Goal: Task Accomplishment & Management: Complete application form

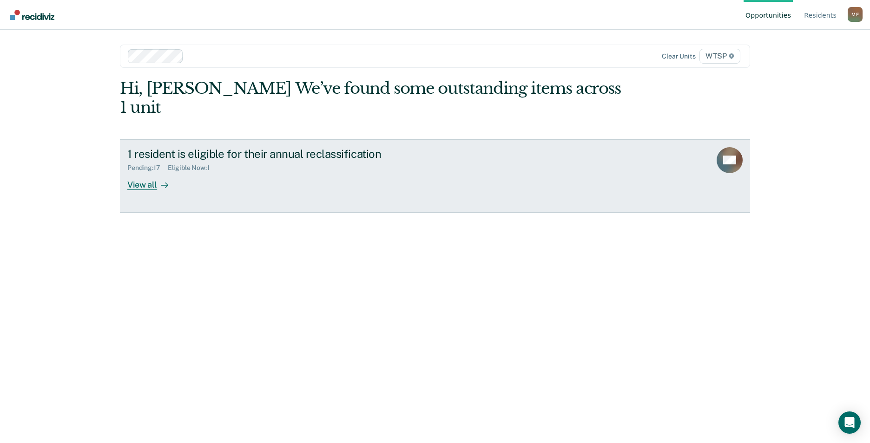
click at [154, 172] on div "View all" at bounding box center [153, 181] width 52 height 18
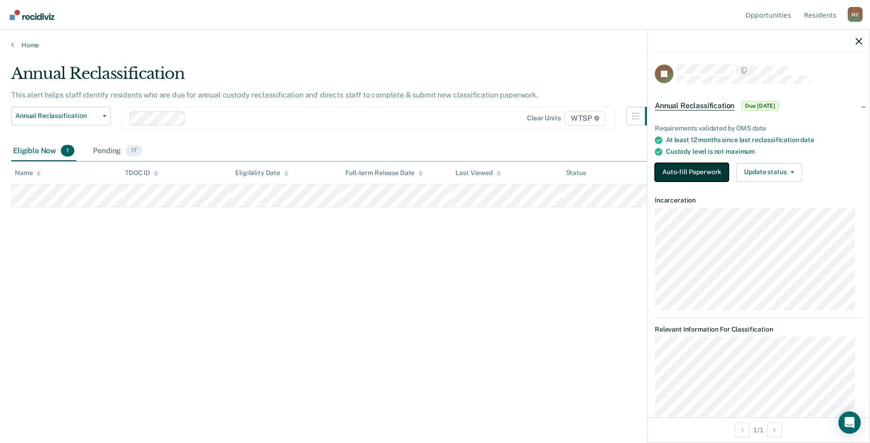
click at [681, 163] on button "Auto-fill Paperwork" at bounding box center [692, 172] width 74 height 19
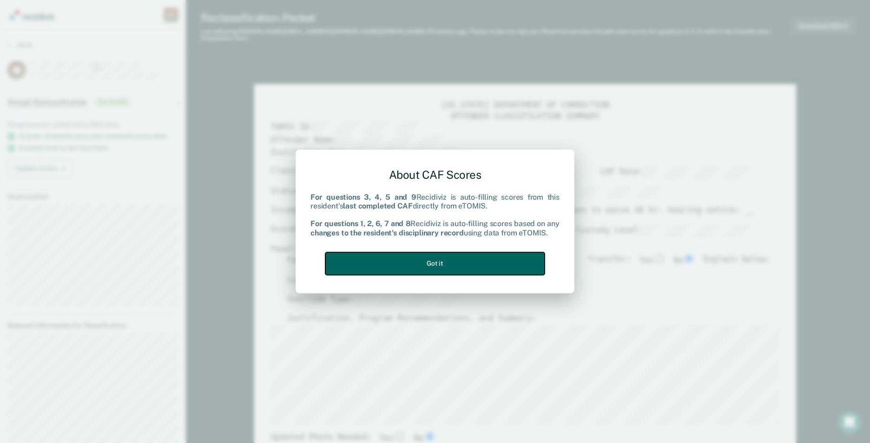
click at [441, 264] on button "Got it" at bounding box center [434, 263] width 219 height 23
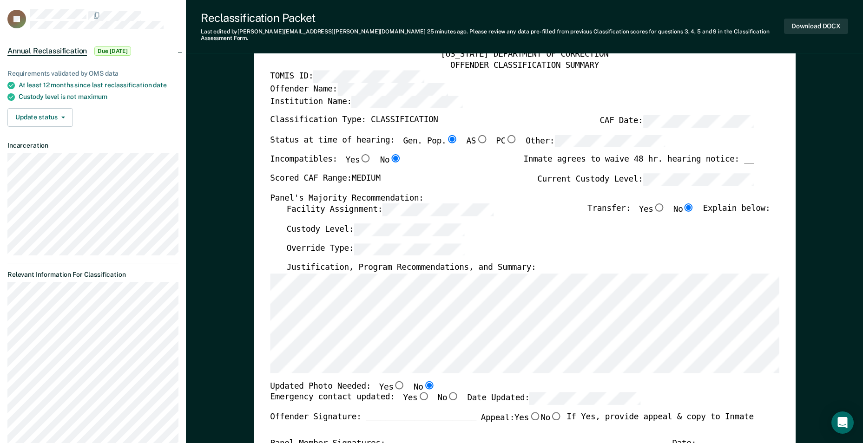
scroll to position [186, 0]
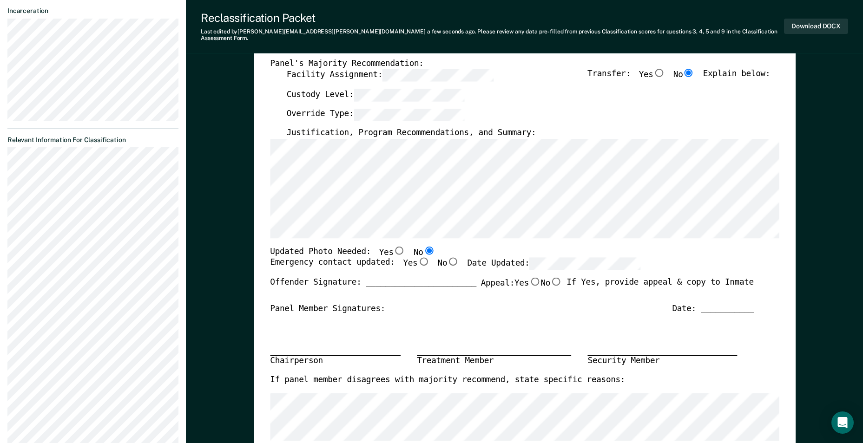
click at [417, 258] on input "Yes" at bounding box center [423, 262] width 12 height 8
type textarea "x"
radio input "true"
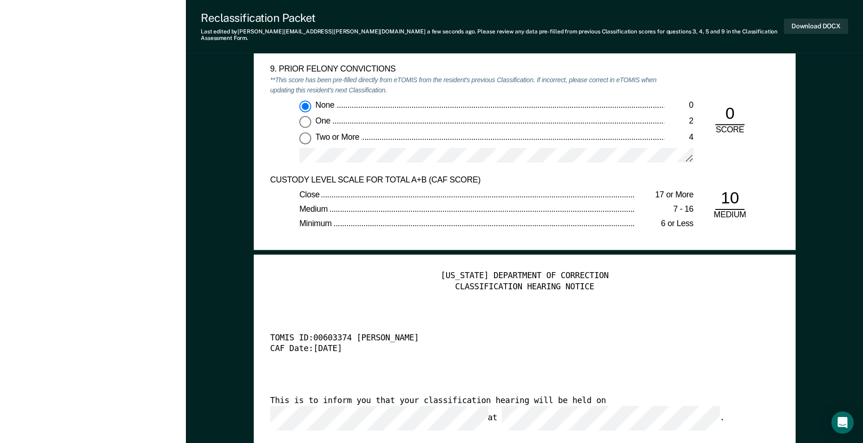
scroll to position [2230, 0]
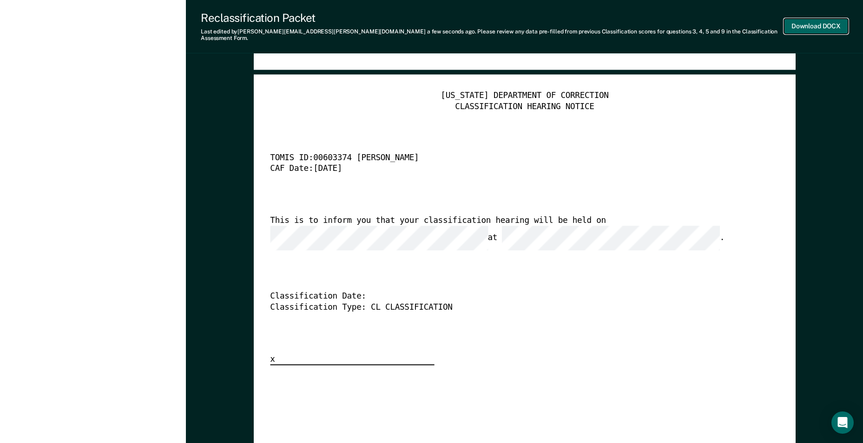
click at [829, 26] on button "Download DOCX" at bounding box center [816, 26] width 64 height 15
type textarea "x"
